Goal: Use online tool/utility: Utilize a website feature to perform a specific function

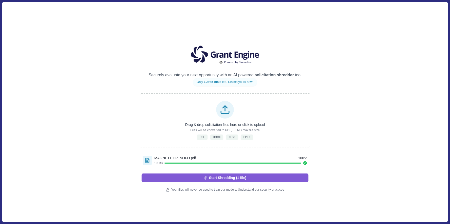
click at [294, 180] on button "Start Shredding (1 file)" at bounding box center [225, 178] width 167 height 9
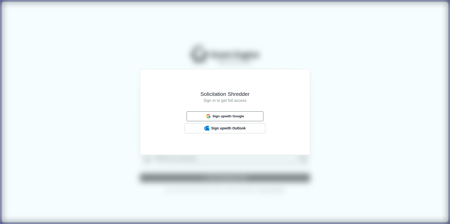
click at [234, 114] on div "Sign up with Google" at bounding box center [225, 116] width 42 height 7
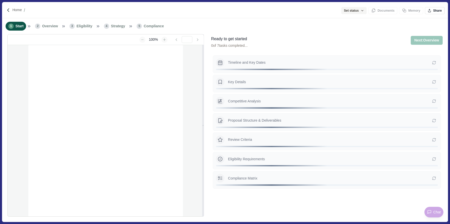
type input "**********"
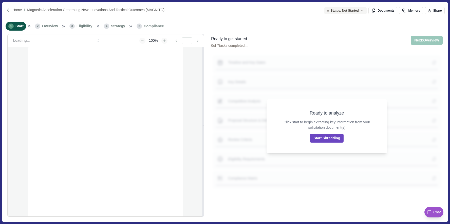
click at [324, 140] on button "Start Shredding" at bounding box center [327, 138] width 34 height 9
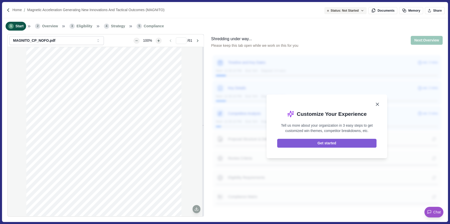
click at [377, 105] on icon "Close" at bounding box center [377, 104] width 5 height 5
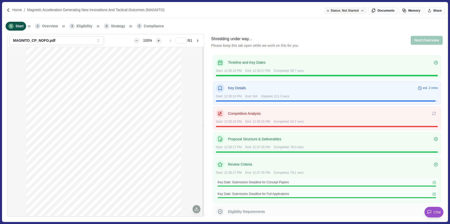
click at [355, 44] on div "Shredding under way... Please keep this tab open while we work on this for you …" at bounding box center [326, 45] width 231 height 18
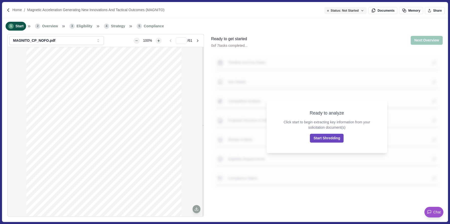
click at [322, 137] on button "Start Shredding" at bounding box center [327, 138] width 34 height 9
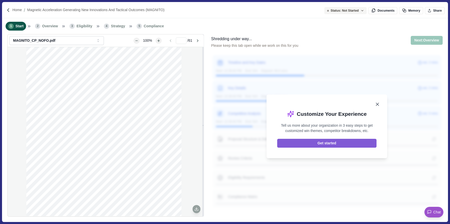
click at [378, 104] on icon "Close" at bounding box center [377, 104] width 5 height 5
